Goal: Task Accomplishment & Management: Manage account settings

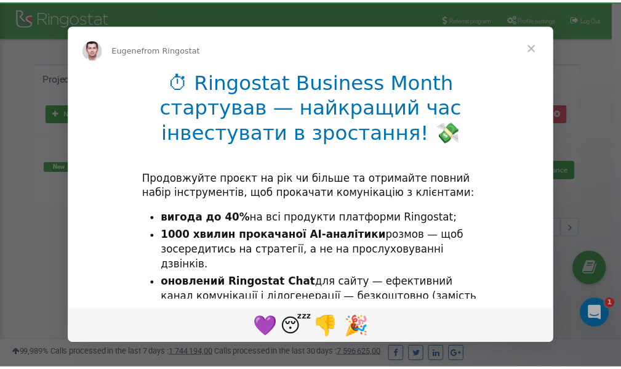
scroll to position [184, 0]
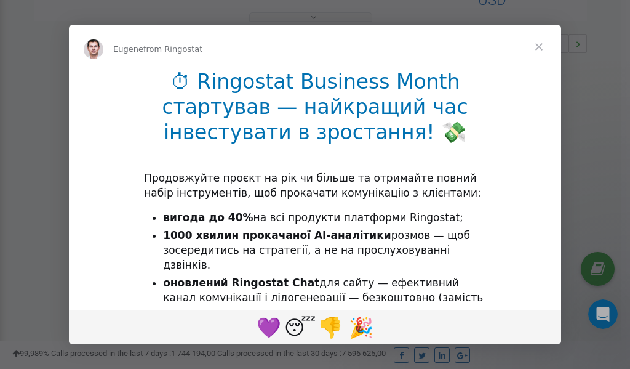
click at [542, 48] on span "Close" at bounding box center [539, 47] width 44 height 44
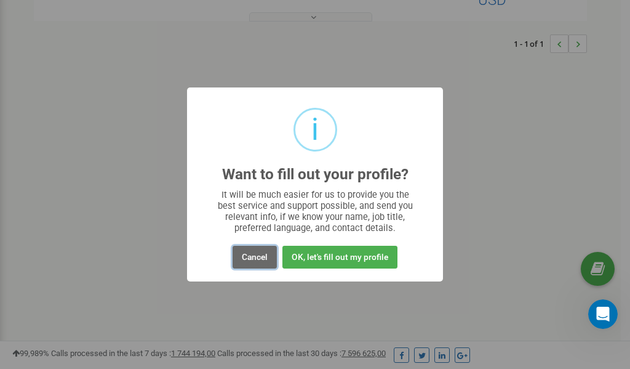
click at [252, 259] on button "Cancel" at bounding box center [255, 257] width 44 height 23
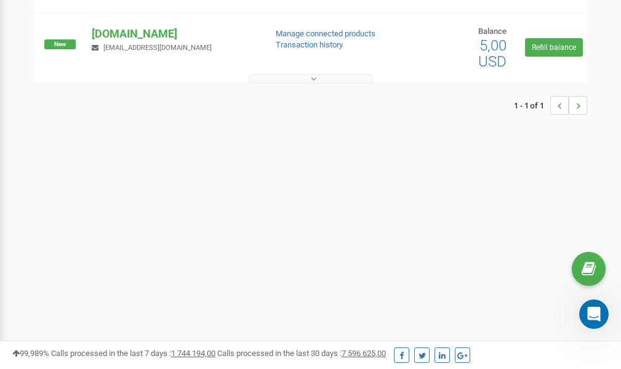
scroll to position [0, 0]
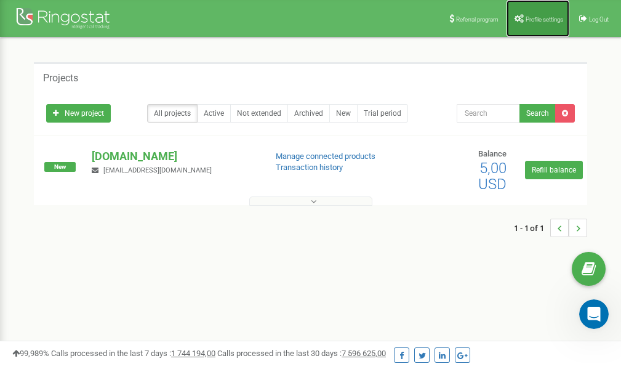
click at [537, 16] on span "Profile settings" at bounding box center [545, 19] width 38 height 7
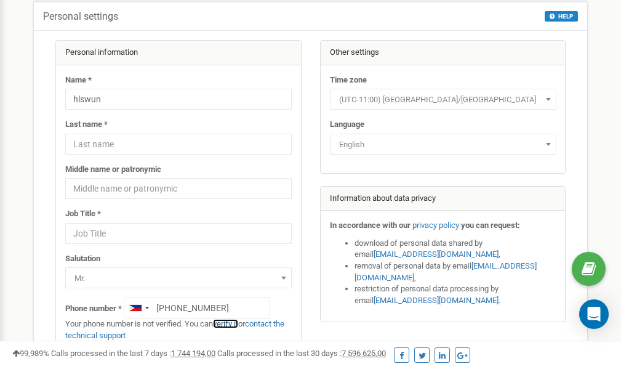
click at [234, 324] on link "verify it" at bounding box center [225, 323] width 25 height 9
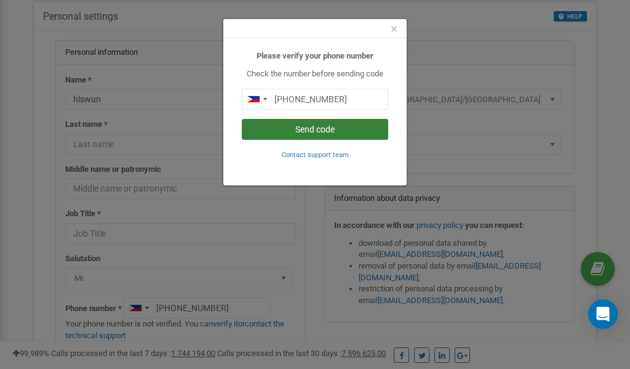
click at [302, 128] on button "Send code" at bounding box center [315, 129] width 147 height 21
